Goal: Transaction & Acquisition: Purchase product/service

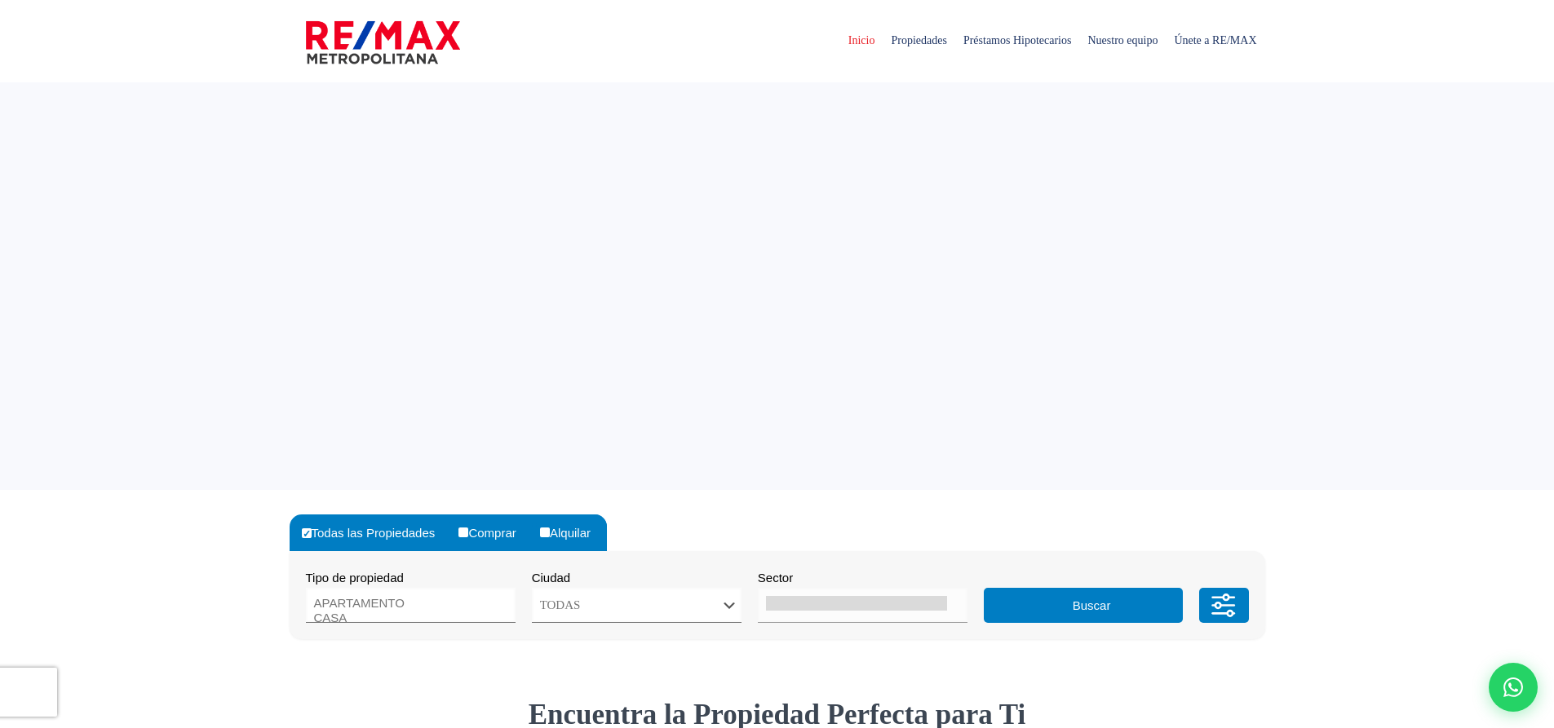
select select
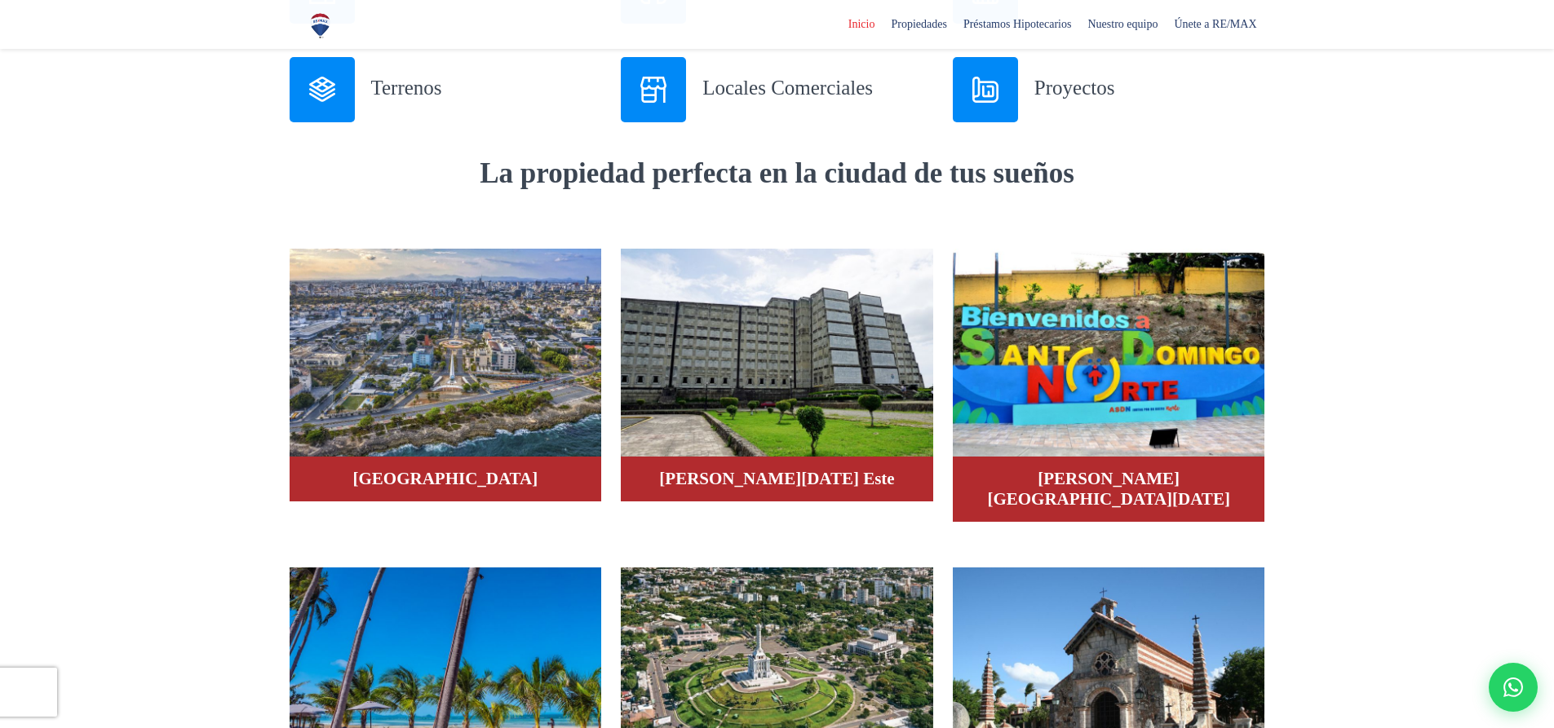
scroll to position [816, 0]
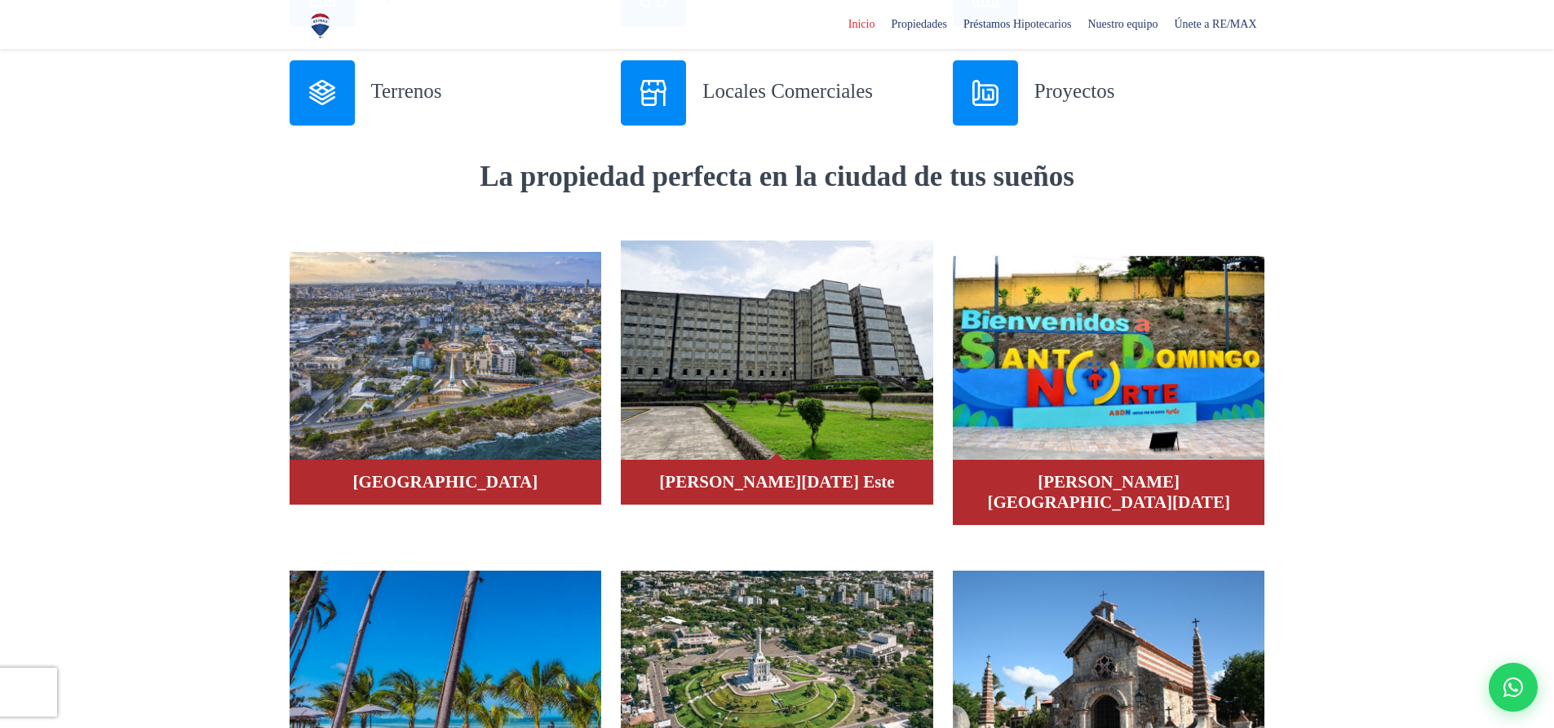
click at [794, 364] on img at bounding box center [777, 351] width 312 height 220
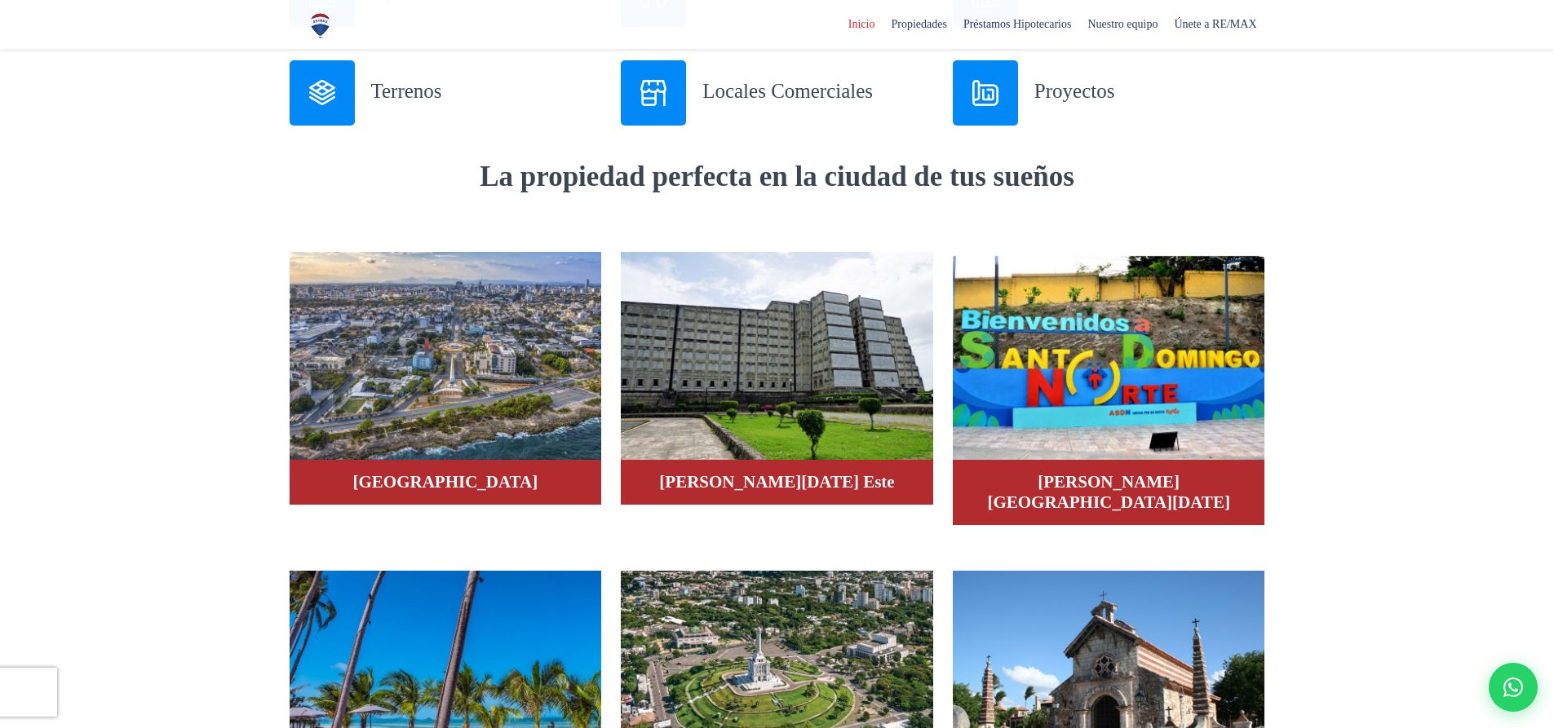
click at [396, 95] on h3 "Terrenos" at bounding box center [486, 91] width 231 height 29
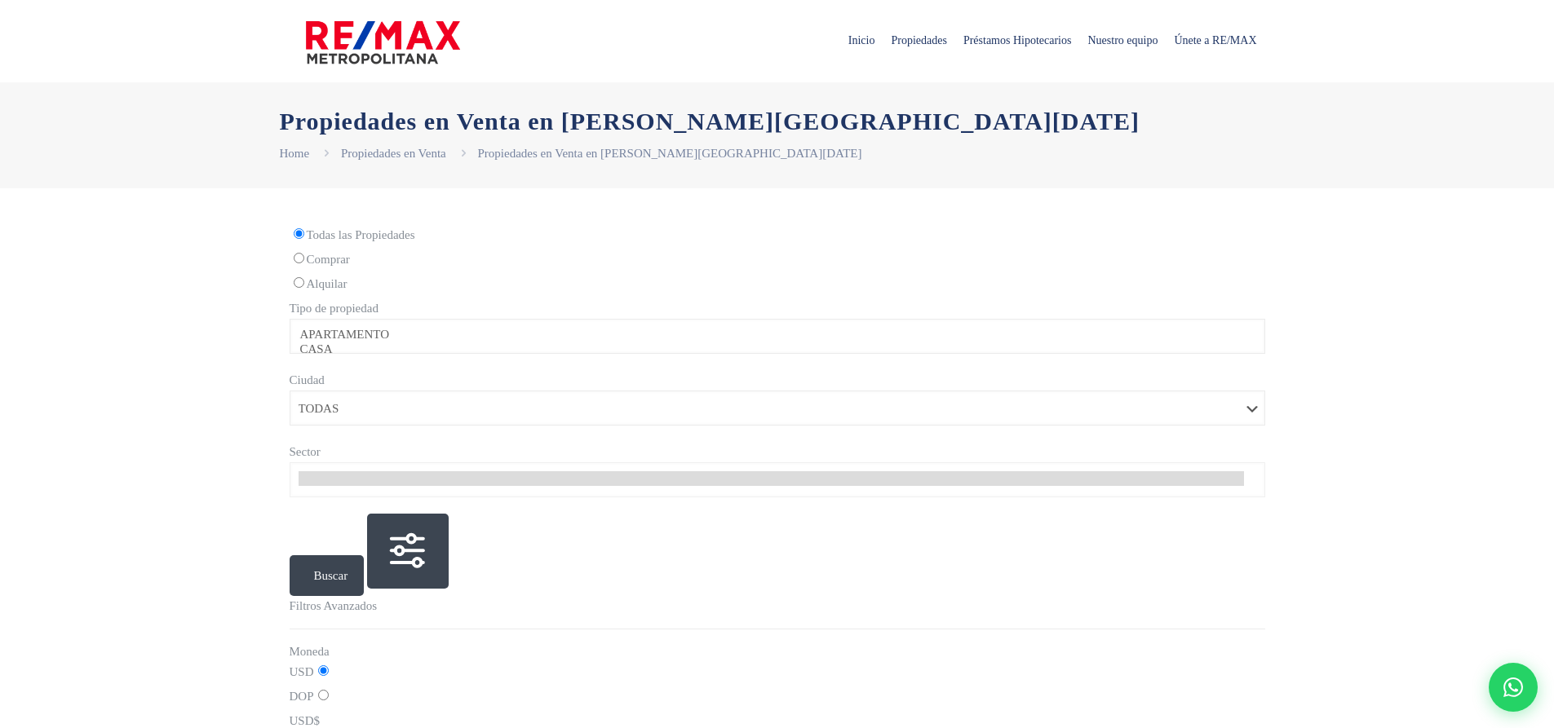
select select
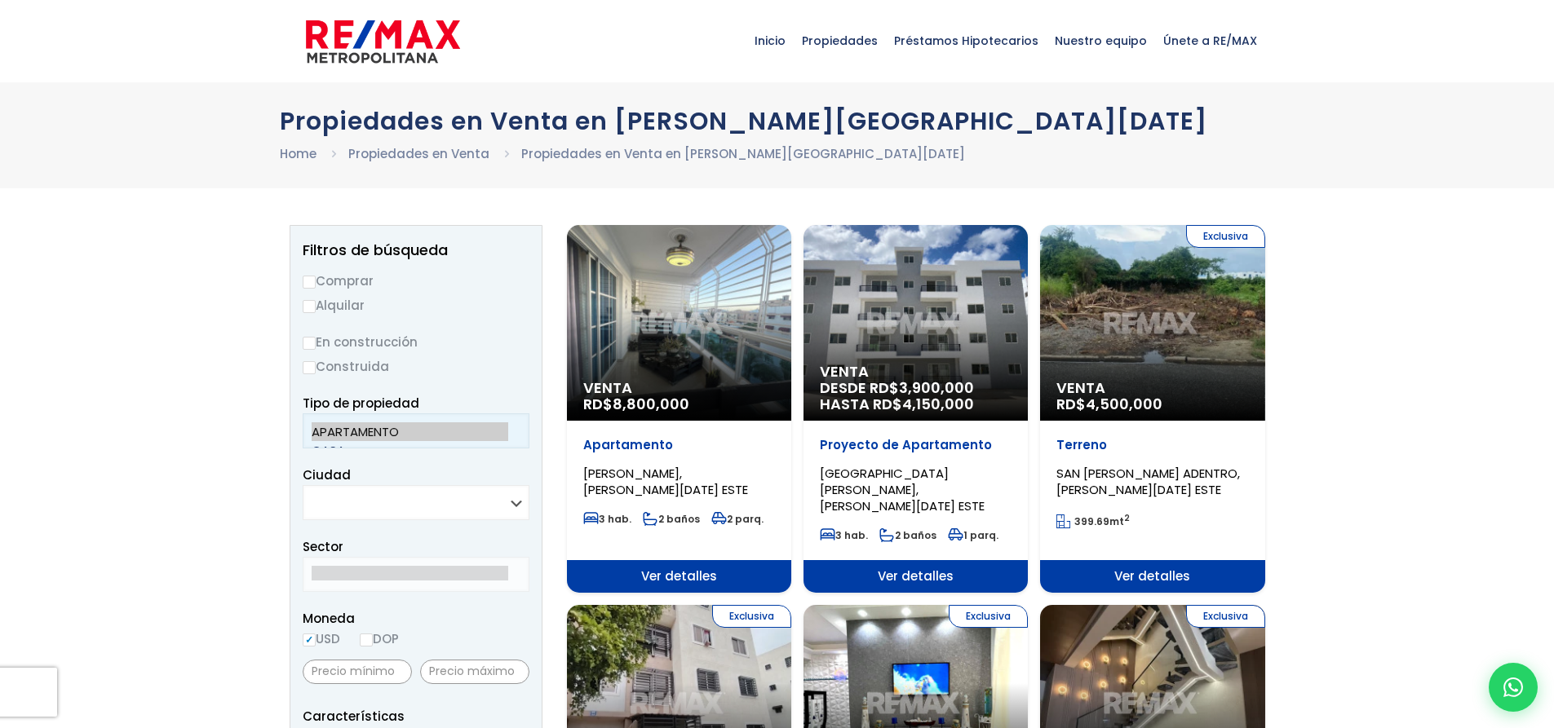
click at [473, 432] on option "APARTAMENTO" at bounding box center [410, 431] width 197 height 19
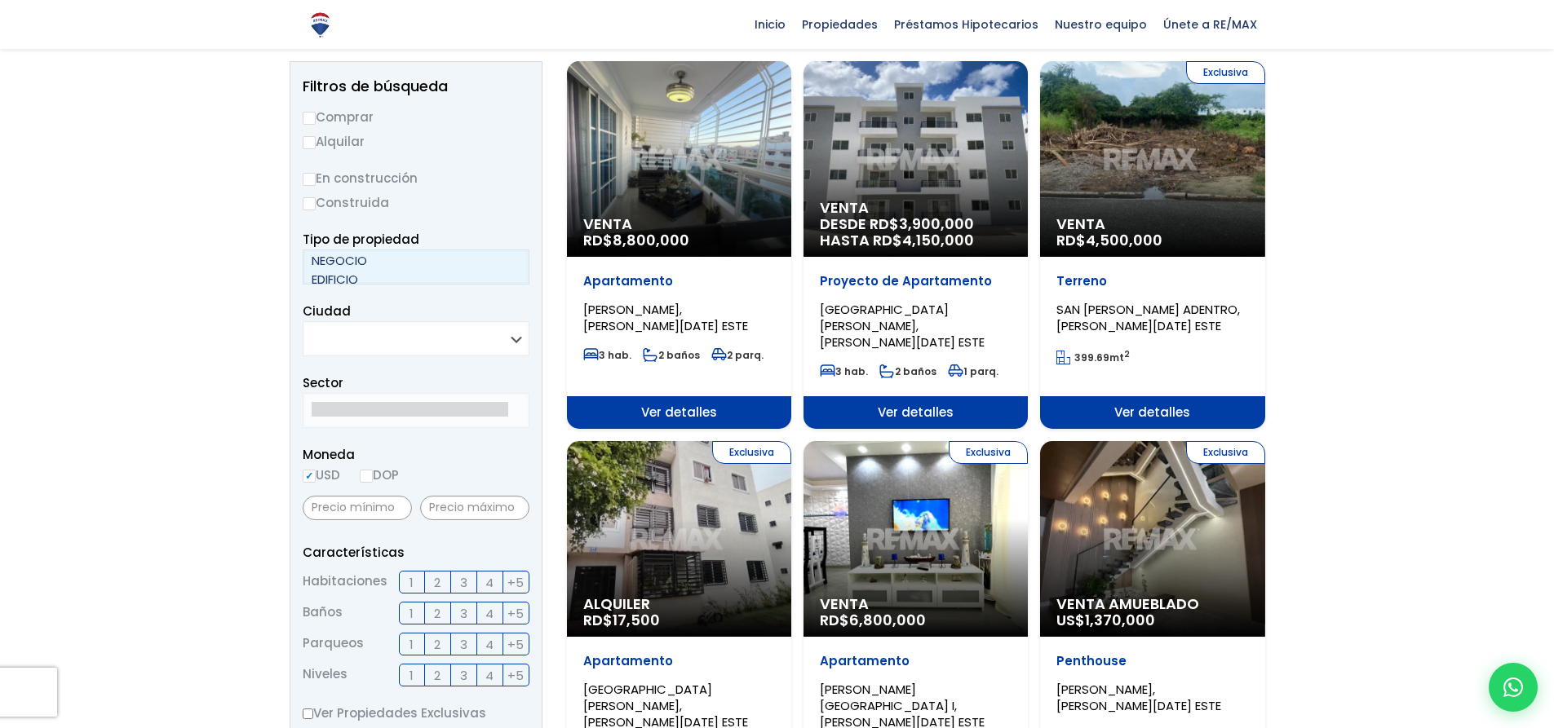
scroll to position [87, 0]
select select "land"
click at [364, 274] on option "TERRENO" at bounding box center [410, 274] width 197 height 19
click at [384, 273] on option "TERRENO" at bounding box center [410, 274] width 197 height 19
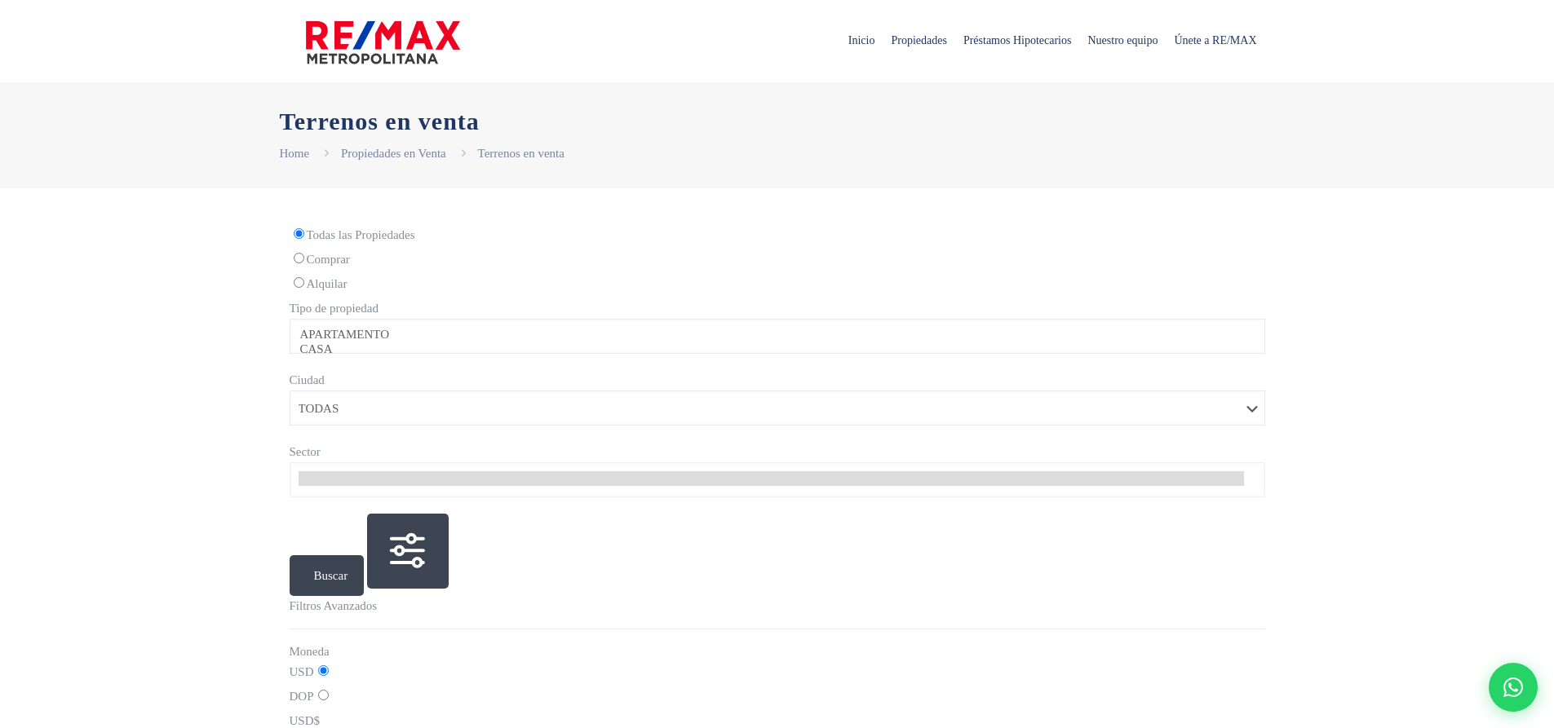
select select
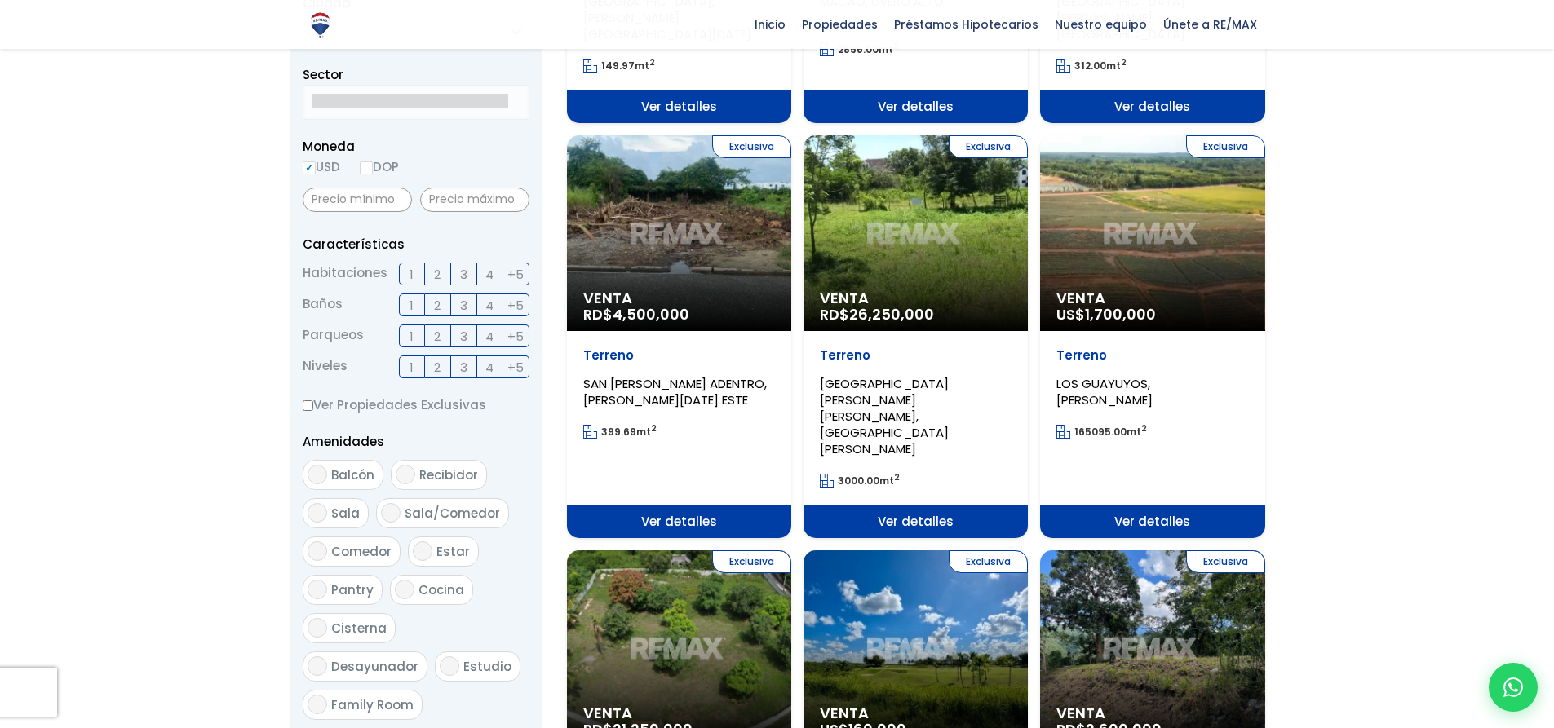
scroll to position [652, 0]
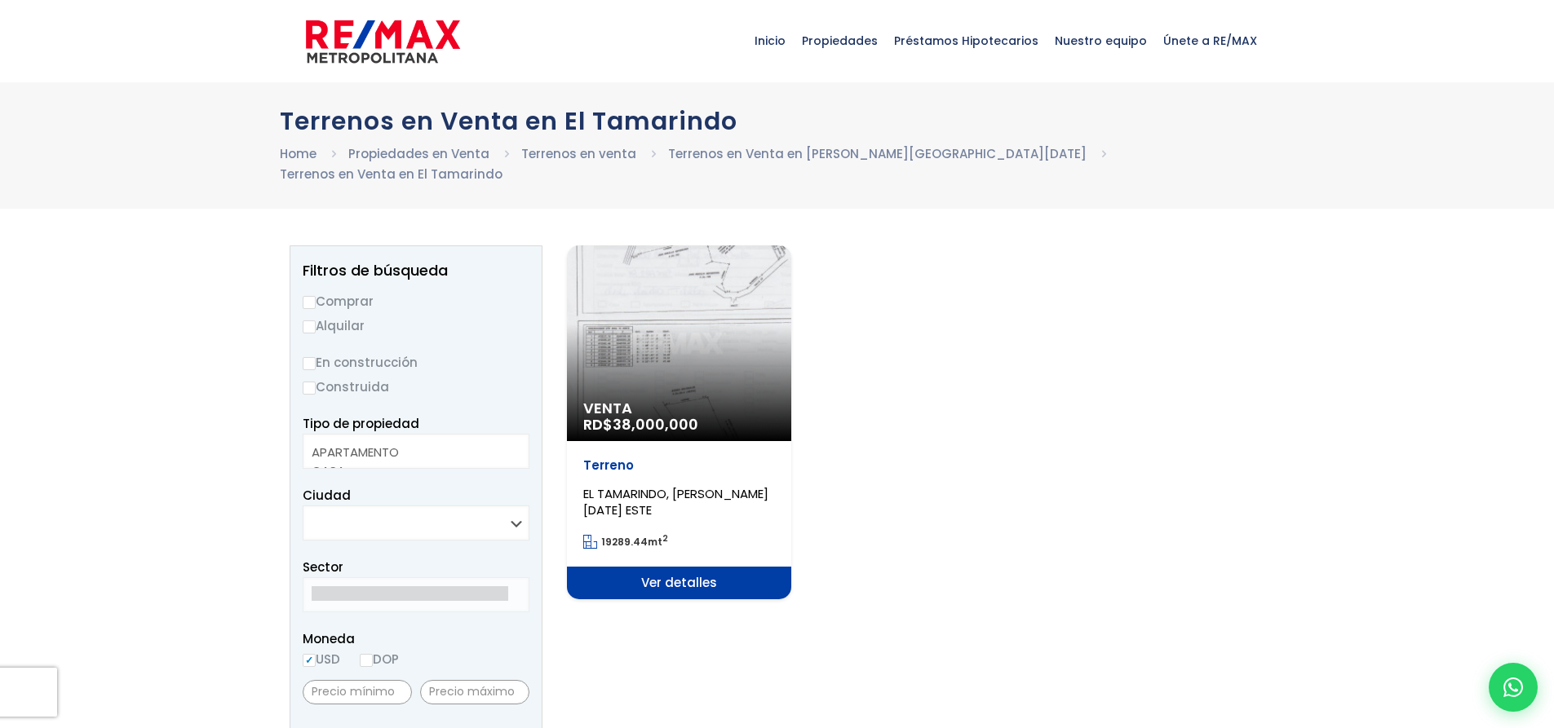
select select
click at [692, 343] on div "Venta RD$ 38,000,000" at bounding box center [679, 343] width 224 height 196
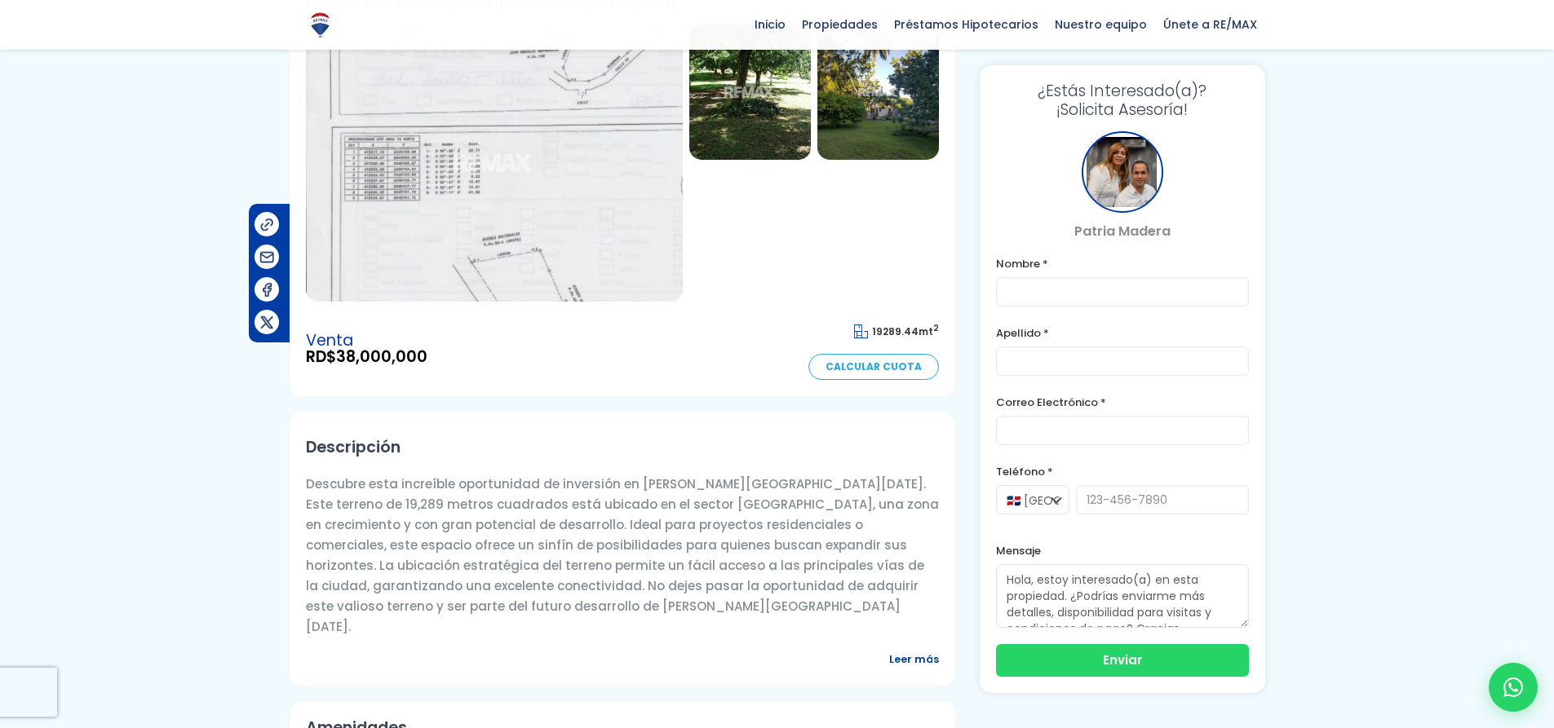
scroll to position [82, 0]
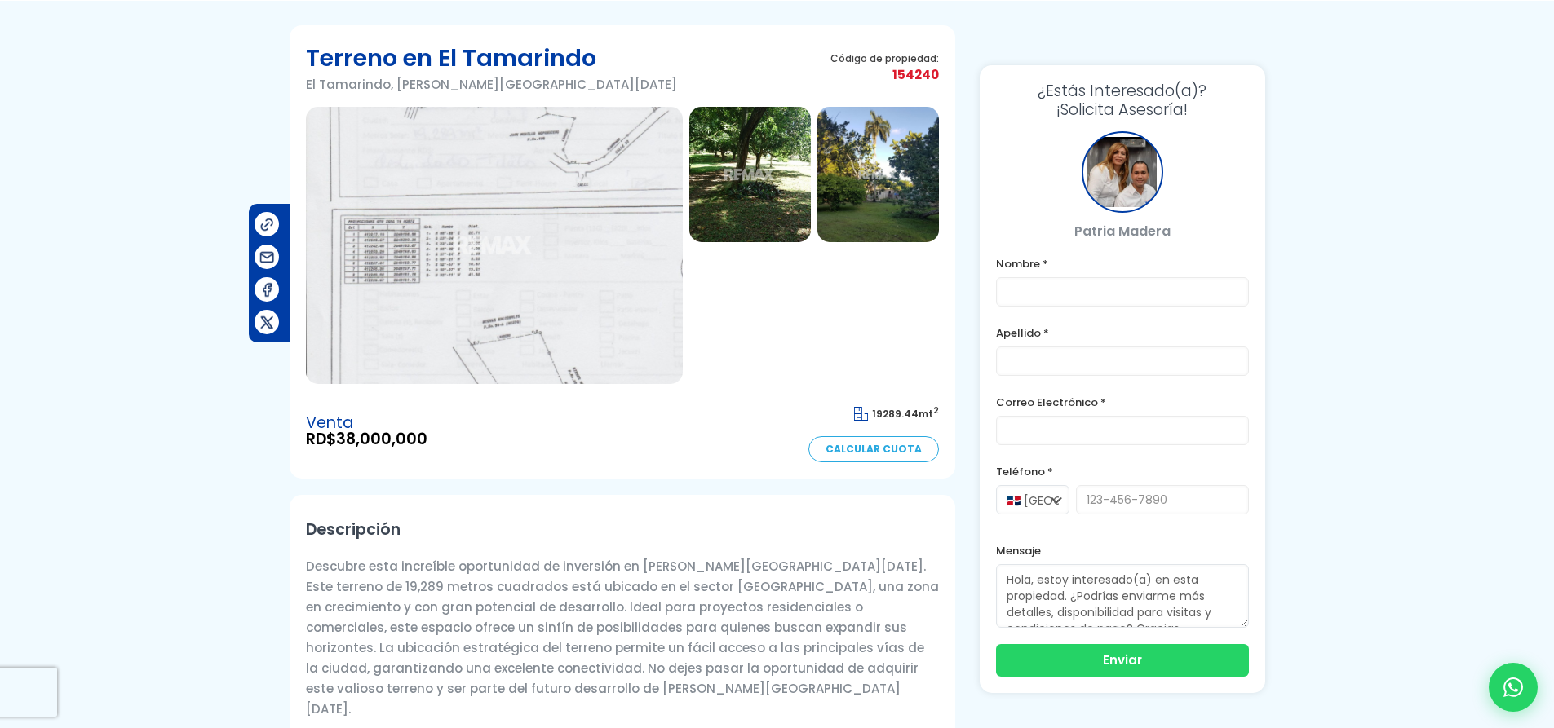
click at [410, 235] on img at bounding box center [494, 245] width 377 height 277
click at [741, 175] on img at bounding box center [750, 174] width 122 height 135
click at [768, 182] on img at bounding box center [750, 174] width 122 height 135
click at [882, 183] on img at bounding box center [878, 174] width 122 height 135
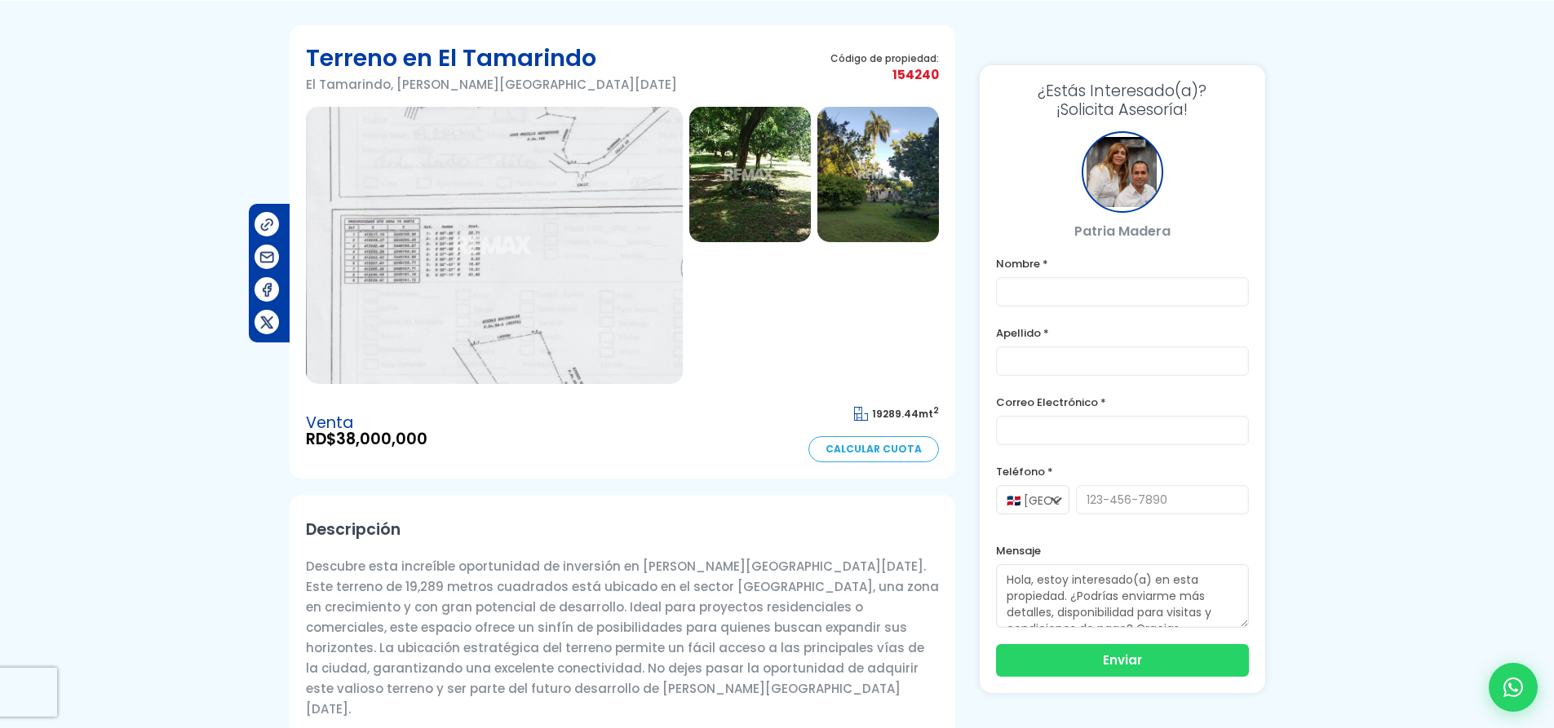
click at [738, 182] on img at bounding box center [750, 174] width 122 height 135
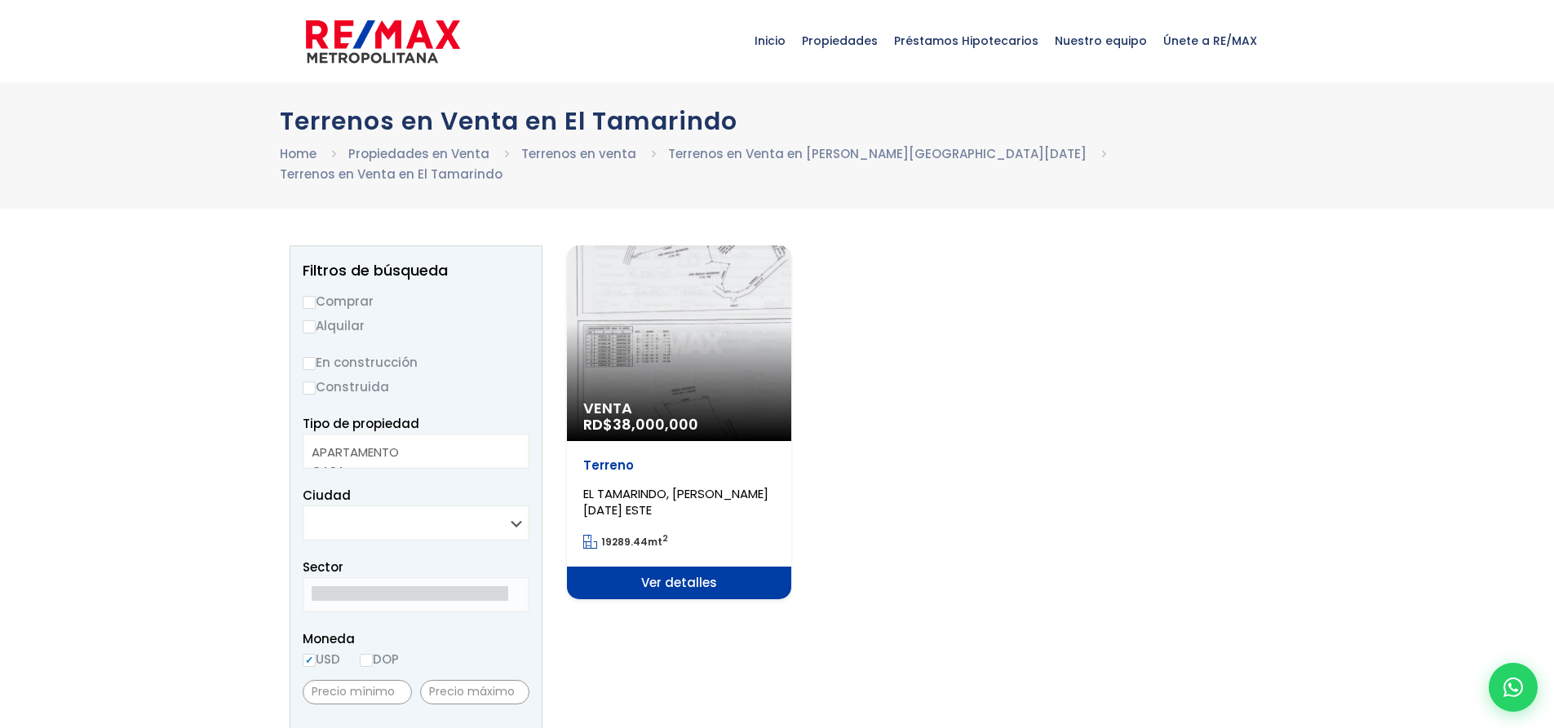
select select
